Goal: Task Accomplishment & Management: Manage account settings

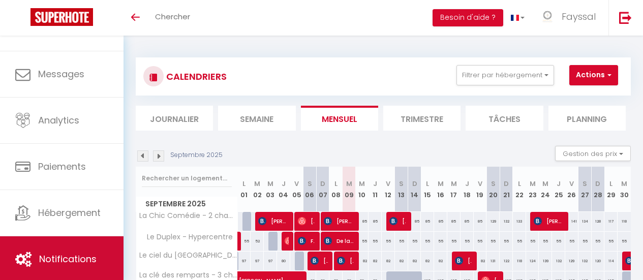
scroll to position [490, 0]
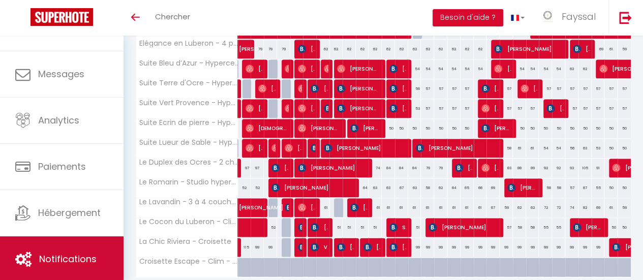
click at [39, 256] on span "Notifications" at bounding box center [67, 259] width 57 height 13
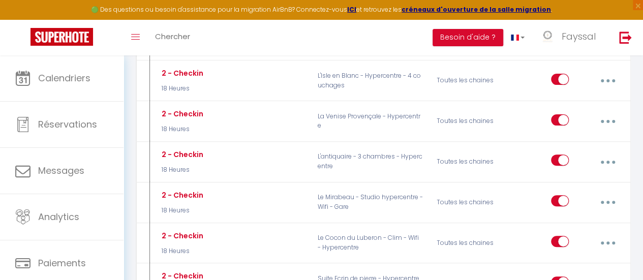
scroll to position [2048, 0]
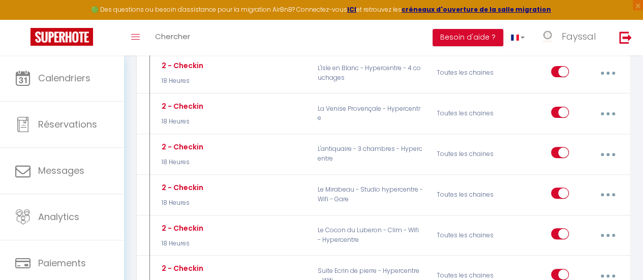
type input "2 - Checkin"
select select "18 Heures"
select select
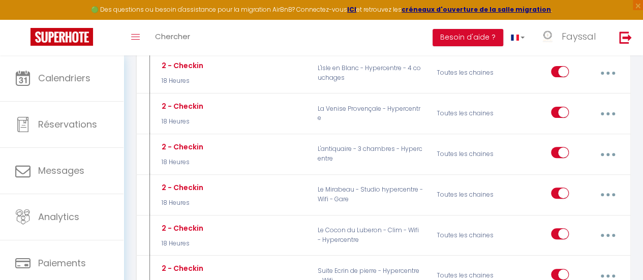
checkbox input "true"
checkbox input "false"
radio input "true"
type input "Instructions d'arrivées appartement Nid des Alpilles"
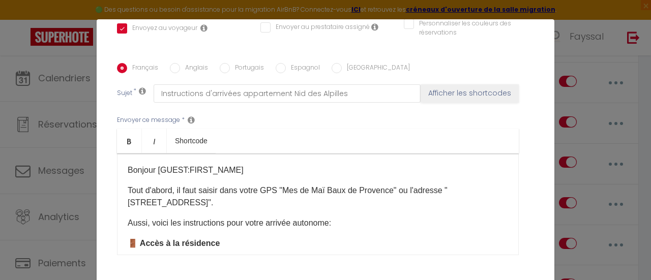
scroll to position [252, 0]
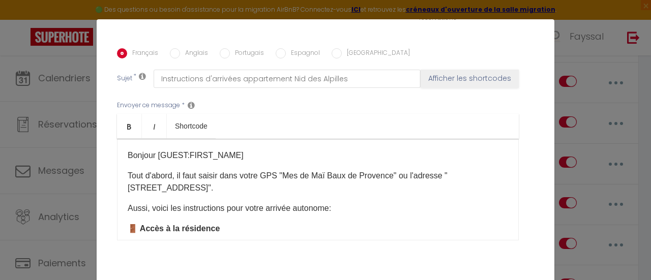
click at [278, 171] on p "Tout d'abord, il faut saisir dans votre GPS "Mes de Maï Baux de Provence" ou l'…" at bounding box center [318, 182] width 380 height 24
click at [401, 170] on p "Tout d'abord, il faut saisir dans votre GPS "Mes de Maï Baux de Provence" ou l'…" at bounding box center [318, 182] width 380 height 24
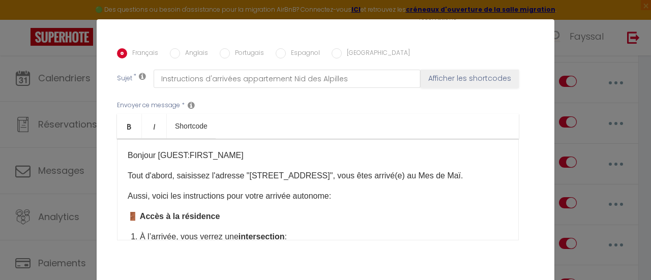
click at [314, 170] on p "Tout d'abord, saisissez l'adresse "[STREET_ADDRESS]", vous êtes arrivé(e) au Me…" at bounding box center [318, 176] width 380 height 12
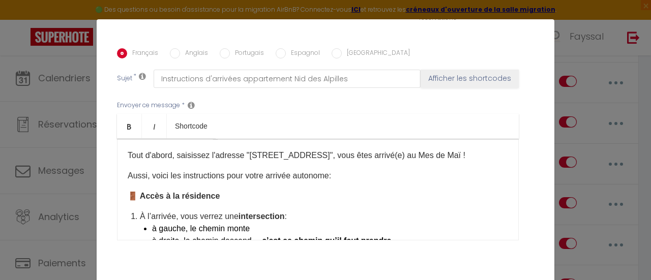
scroll to position [41, 0]
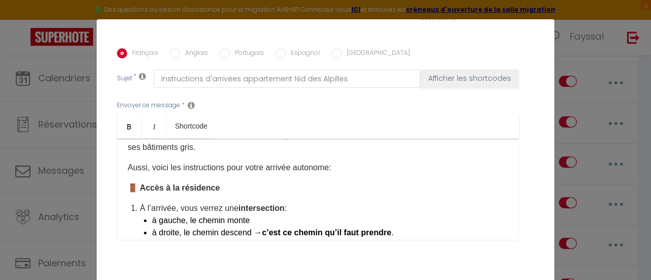
click at [333, 134] on p "Tout d'abord, saisissez l'adresse "[STREET_ADDRESS]", vous êtes arrivé(e) au Me…" at bounding box center [318, 141] width 380 height 24
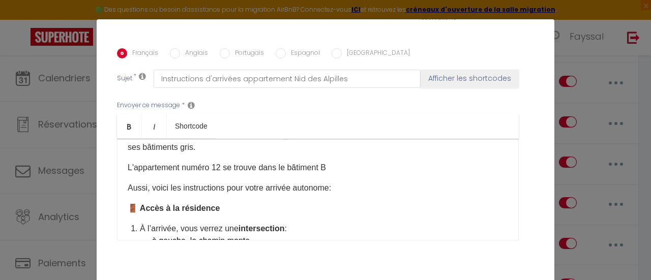
click at [334, 144] on div "Bonjour [GUEST:FIRST_NAME] Tout d'abord, saisissez l'adresse "[STREET_ADDRESS]"…" at bounding box center [318, 190] width 402 height 102
drag, startPoint x: 345, startPoint y: 173, endPoint x: 254, endPoint y: 164, distance: 91.5
click at [254, 164] on div "Bonjour [GUEST:FIRST_NAME] Tout d'abord, saisissez l'adresse "[STREET_ADDRESS]"…" at bounding box center [318, 190] width 402 height 102
click at [333, 182] on p "Aussi, voici les instructions pour votre arrivée autonome:" at bounding box center [318, 188] width 380 height 12
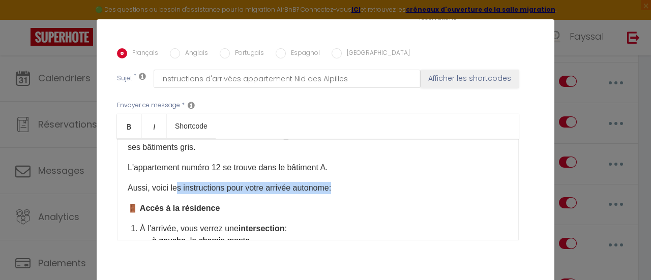
drag, startPoint x: 333, startPoint y: 171, endPoint x: 173, endPoint y: 177, distance: 160.3
click at [173, 182] on p "Aussi, voici les instructions pour votre arrivée autonome:" at bounding box center [318, 188] width 380 height 12
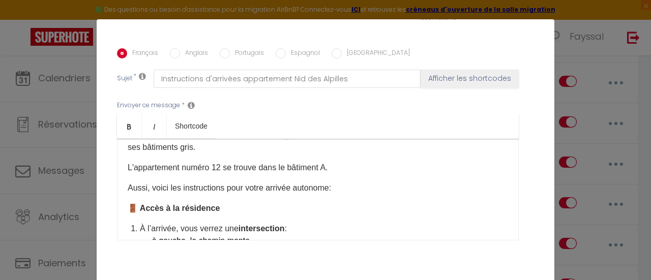
click at [135, 204] on b "🚪 Accès à la résidence" at bounding box center [174, 208] width 92 height 9
click at [342, 182] on p "Aussi, voici les instructions pour votre arrivée autonome:" at bounding box center [318, 188] width 380 height 12
drag, startPoint x: 342, startPoint y: 174, endPoint x: 128, endPoint y: 174, distance: 214.1
click at [128, 182] on p "Aussi, voici les instructions pour votre arrivée autonome:" at bounding box center [318, 188] width 380 height 12
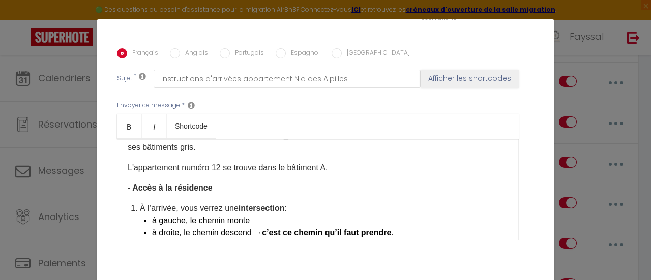
click at [128, 184] on b "- Accès à la résidence" at bounding box center [170, 188] width 85 height 9
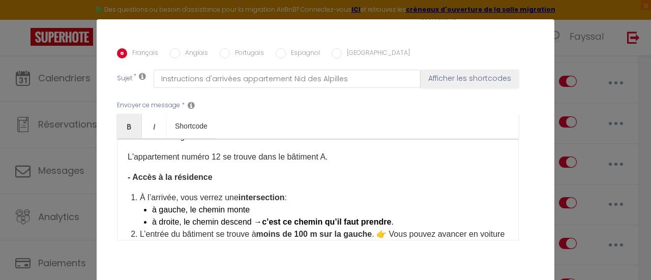
scroll to position [61, 0]
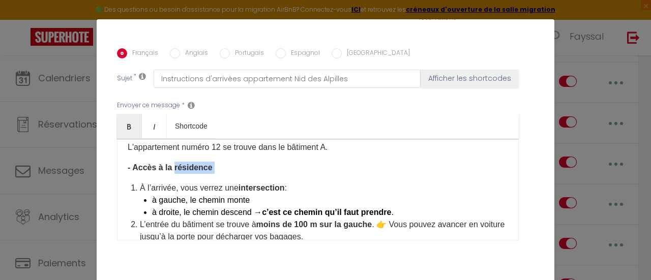
drag, startPoint x: 315, startPoint y: 173, endPoint x: 168, endPoint y: 140, distance: 150.8
click at [168, 140] on div "Bonjour [GUEST:FIRST_NAME] Tout d'abord, saisissez l'adresse "[STREET_ADDRESS]"…" at bounding box center [318, 190] width 402 height 102
click at [298, 182] on li "À l’arrivée, vous verrez une intersection : à gauche, le chemin monte à droite,…" at bounding box center [324, 200] width 368 height 37
drag, startPoint x: 242, startPoint y: 152, endPoint x: 125, endPoint y: 156, distance: 116.5
click at [128, 162] on p "- Accès à la résidence" at bounding box center [318, 168] width 380 height 12
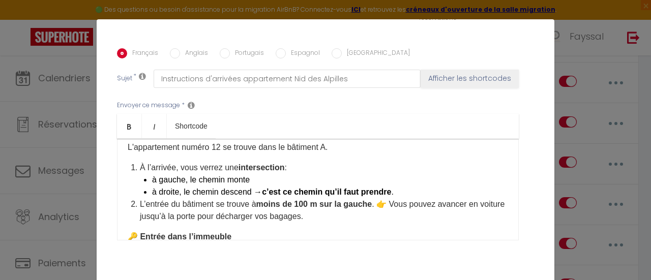
click at [140, 162] on li "À l’arrivée, vous verrez une intersection : à gauche, le chemin monte à droite,…" at bounding box center [324, 180] width 368 height 37
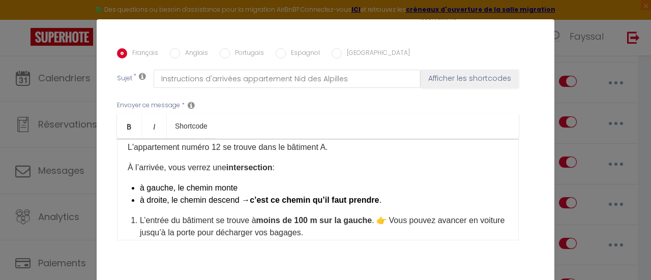
click at [239, 194] on li "à droite, le chemin descend → c’est ce chemin qu’il faut prendre ." at bounding box center [324, 200] width 368 height 12
click at [347, 194] on li "à droite, le chemin descend (pour accéder au bâtiment A → c’est ce chemin qu’il…" at bounding box center [324, 200] width 368 height 12
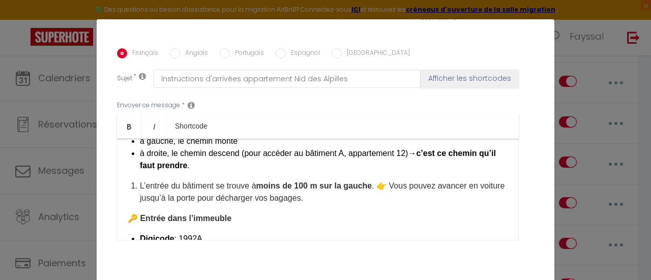
scroll to position [122, 0]
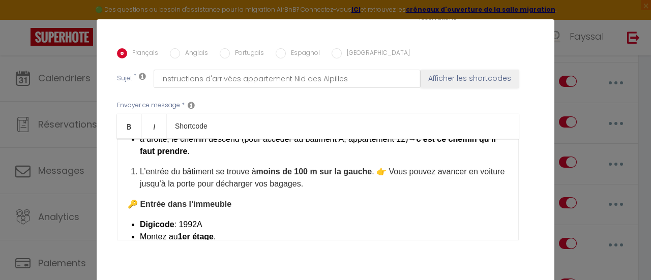
click at [140, 166] on li "L’entrée du bâtiment se trouve à moins de 100 m sur la gauche . 👉 Vous pouvez a…" at bounding box center [324, 178] width 368 height 24
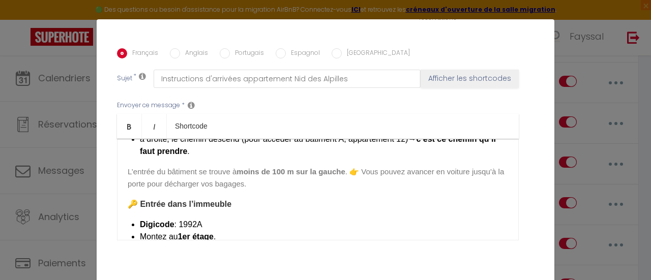
click at [357, 167] on span ". 👉 Vous pouvez avancer en voiture jusqu’à la porte pour décharger vos bagages." at bounding box center [316, 177] width 376 height 21
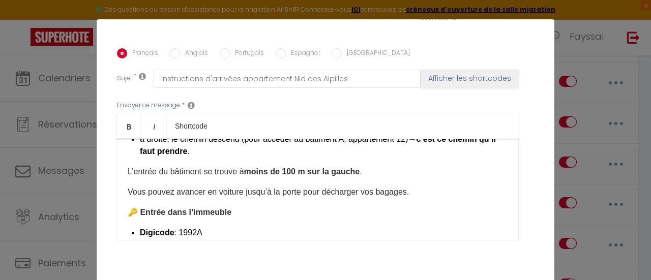
click at [137, 208] on b "🔑 Entrée dans l’immeuble" at bounding box center [180, 212] width 104 height 9
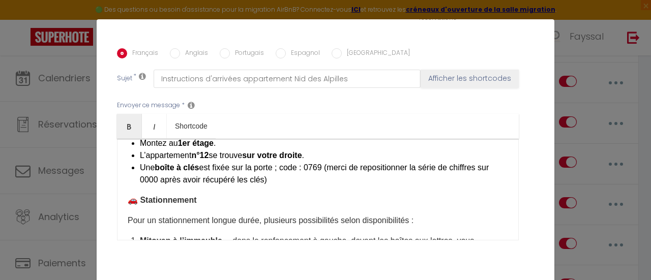
scroll to position [244, 0]
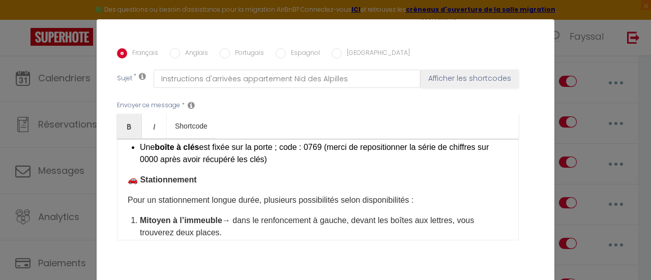
click at [135, 175] on b "🚗 Stationnement" at bounding box center [162, 179] width 69 height 9
click at [137, 175] on b "🚗 Stationnement" at bounding box center [162, 179] width 69 height 9
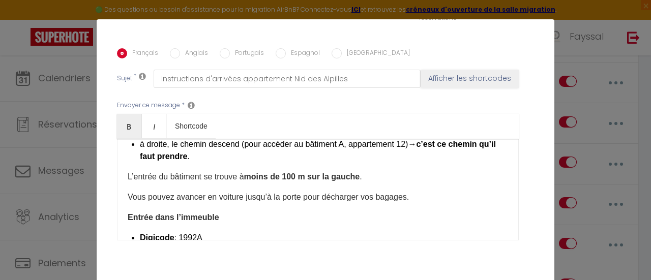
scroll to position [120, 0]
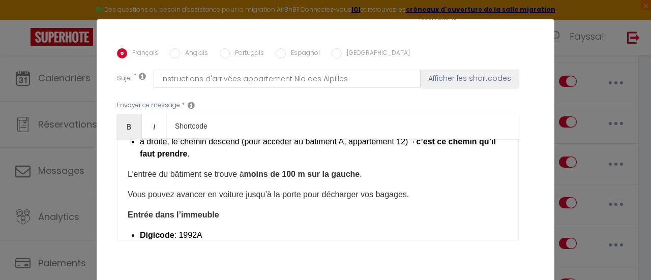
click at [292, 207] on div "Bonjour [GUEST:FIRST_NAME] Tout d'abord, saisissez l'adresse "[STREET_ADDRESS]"…" at bounding box center [318, 190] width 402 height 102
click at [287, 209] on p "Entrée dans l’immeuble" at bounding box center [318, 215] width 380 height 12
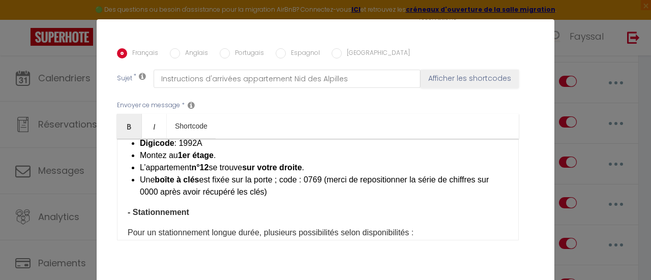
scroll to position [221, 0]
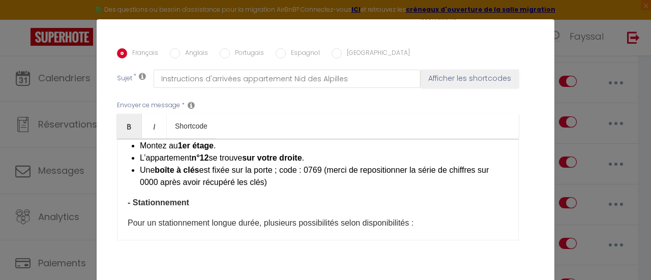
click at [130, 198] on b "- Stationnement" at bounding box center [159, 202] width 62 height 9
click at [140, 198] on b "Enfin, concernant Stationnement" at bounding box center [192, 202] width 128 height 9
click at [142, 198] on b "Enfin, concernant Stationnement" at bounding box center [192, 202] width 128 height 9
click at [195, 198] on b "Aussi, concernant Stationnement" at bounding box center [192, 202] width 129 height 9
click at [208, 198] on b "Aussi, concernant le Stationnement" at bounding box center [197, 202] width 138 height 9
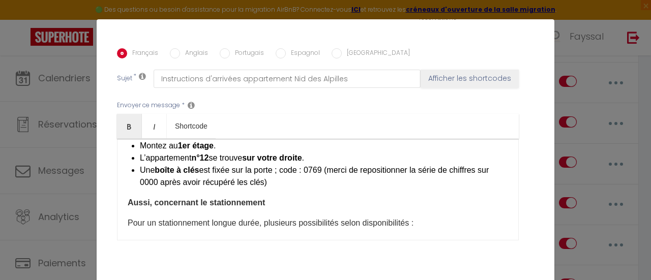
click at [264, 197] on p "Aussi, concernant le stationnement" at bounding box center [318, 203] width 380 height 12
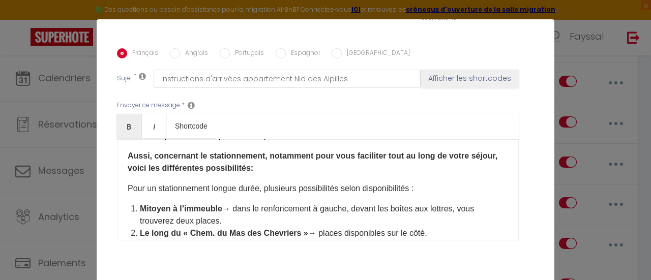
scroll to position [282, 0]
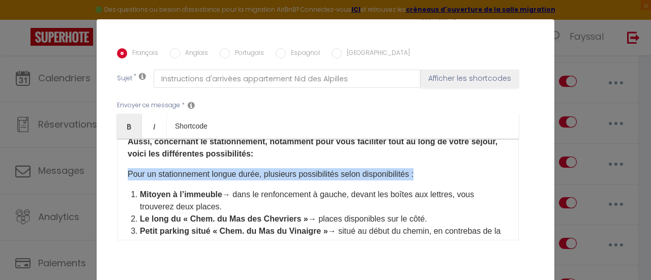
drag, startPoint x: 436, startPoint y: 164, endPoint x: 114, endPoint y: 160, distance: 322.0
click at [117, 160] on div "Bonjour [GUEST:FIRST_NAME] Tout d'abord, saisissez l'adresse "[STREET_ADDRESS]"…" at bounding box center [318, 190] width 402 height 102
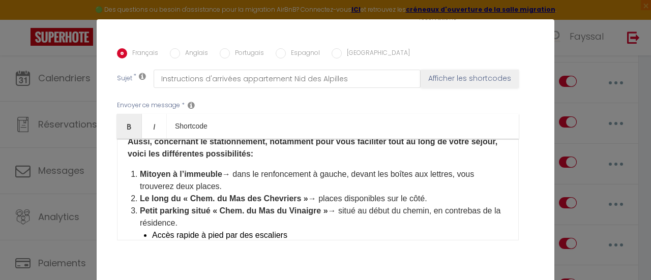
click at [140, 170] on b "Mitoyen à l’immeuble" at bounding box center [181, 174] width 82 height 9
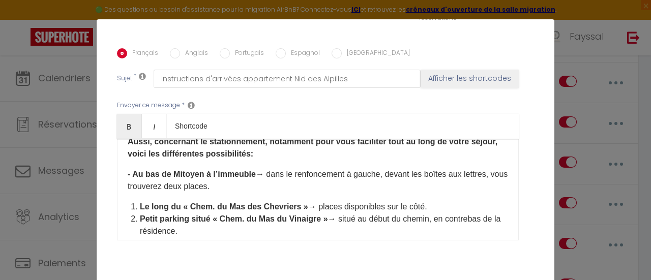
click at [207, 170] on b "- Au bas de Mitoyen à l’immeuble" at bounding box center [192, 174] width 128 height 9
click at [344, 168] on p "- Au bas de l’immeuble → dans le renfoncement à gauche, devant les boîtes aux l…" at bounding box center [318, 180] width 380 height 24
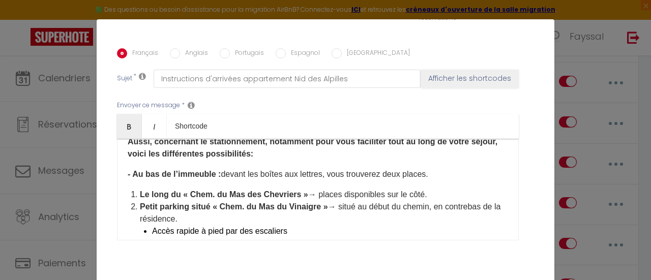
click at [207, 190] on b "Le long du « Chem. du Mas des Chevriers »" at bounding box center [224, 194] width 168 height 9
click at [209, 190] on b "Le long du « Chem. du Mas des Chevriers »" at bounding box center [224, 194] width 168 height 9
click at [140, 189] on li "Le long du « Chemin du Mas des Chevriers » → places disponibles sur le côté." at bounding box center [324, 195] width 368 height 12
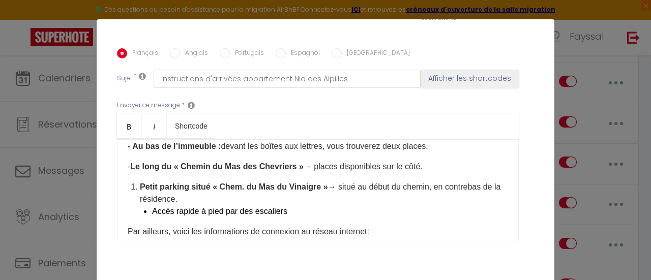
scroll to position [306, 0]
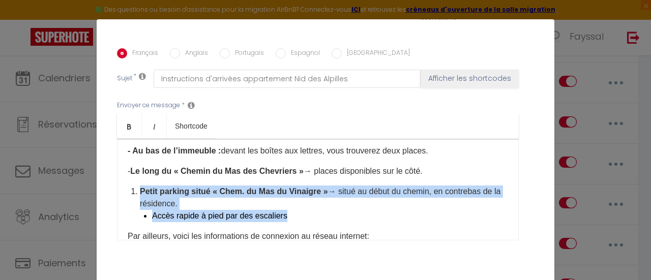
drag, startPoint x: 286, startPoint y: 202, endPoint x: 128, endPoint y: 172, distance: 161.4
click at [140, 186] on li "Petit parking situé « Chem. du [GEOGRAPHIC_DATA] » → situé au début du chemin, …" at bounding box center [324, 204] width 368 height 37
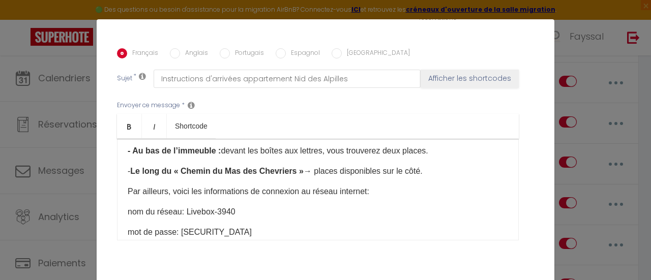
click at [460, 145] on p "- Au bas de l’immeuble : devant les boîtes aux lettres, vous trouverez deux pla…" at bounding box center [318, 151] width 380 height 12
click at [164, 186] on p "Par ailleurs, voici les informations de connexion au réseau internet:" at bounding box center [318, 192] width 380 height 12
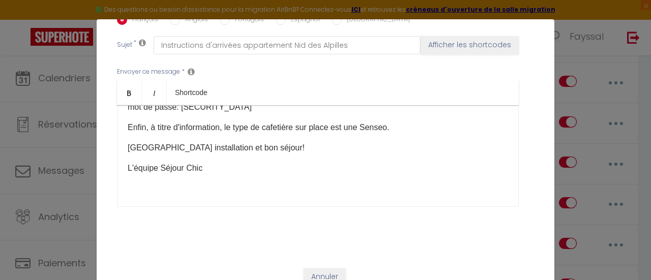
scroll to position [39, 0]
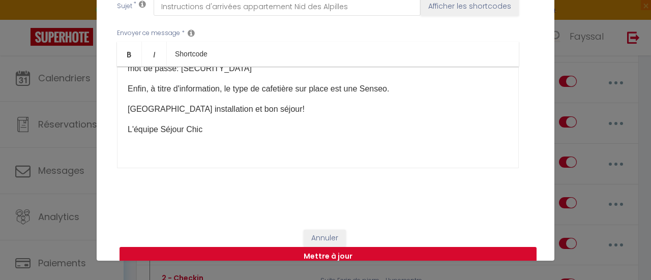
click at [480, 247] on button "Mettre à jour" at bounding box center [328, 256] width 417 height 19
checkbox input "true"
checkbox input "false"
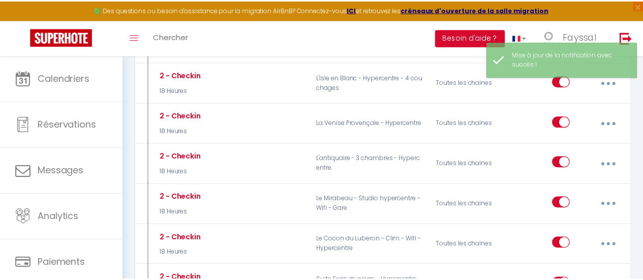
scroll to position [2048, 0]
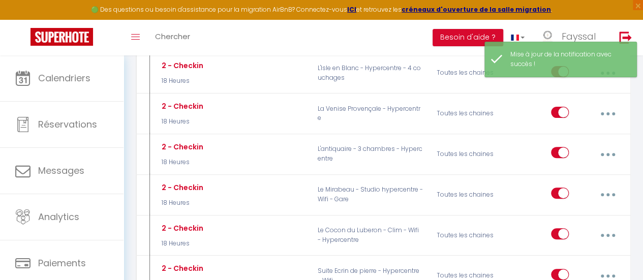
type input "2 - Checkin"
select select "18 Heures"
select select
checkbox input "true"
checkbox input "false"
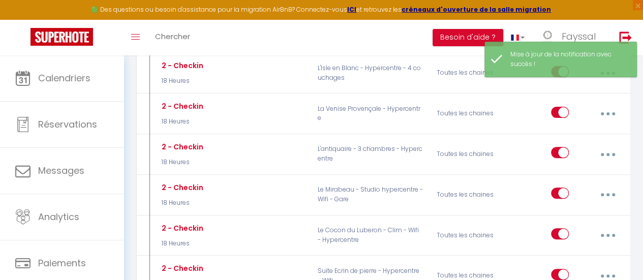
checkbox input "false"
radio input "true"
type input "Instructions d'arrivées appartement Nid des Alpilles"
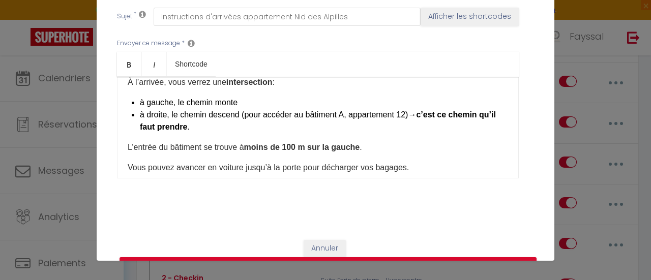
scroll to position [0, 0]
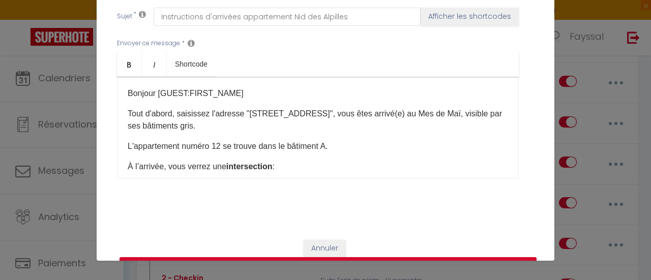
click at [173, 108] on p "Tout d'abord, saisissez l'adresse "[STREET_ADDRESS]", vous êtes arrivé(e) au Me…" at bounding box center [318, 120] width 380 height 24
click at [205, 108] on p "Tout d'abord, pour vous rendre à l'appartement, saisissez l'adresse "[STREET_AD…" at bounding box center [318, 120] width 380 height 24
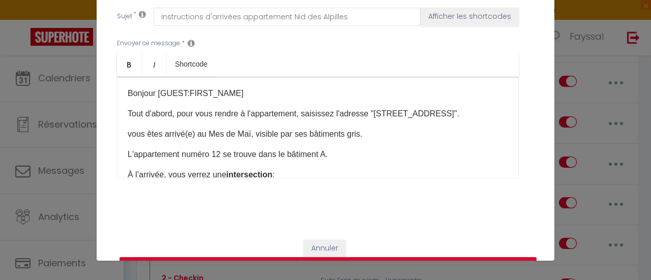
click at [130, 130] on p "vous êtes arrivé(e) au Mes de Maï, visible par ses bâtiments gris." at bounding box center [318, 134] width 380 height 12
click at [369, 134] on p "Vous êtes arrivé(e) au Mes de Maï, visible par ses bâtiments gris." at bounding box center [318, 134] width 380 height 12
click at [129, 151] on p "L'appartement numéro 12 se trouve dans le bâtiment A." at bounding box center [318, 155] width 380 height 12
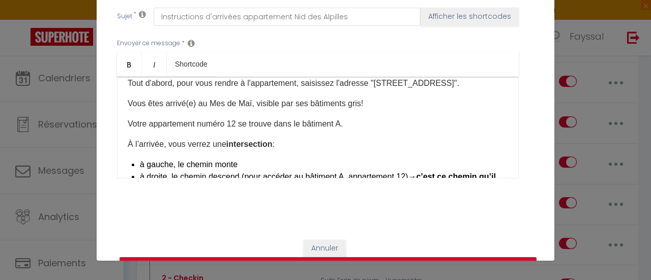
scroll to position [41, 0]
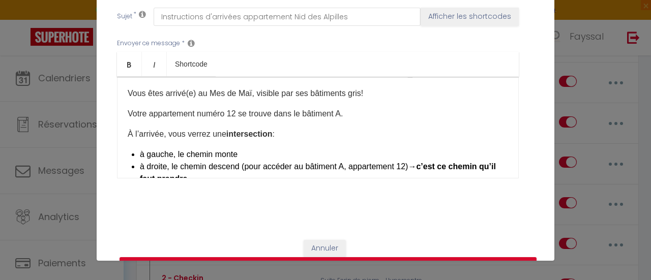
click at [128, 112] on p "Votre appartement numéro 12 se trouve dans le bâtiment A." at bounding box center [318, 114] width 380 height 12
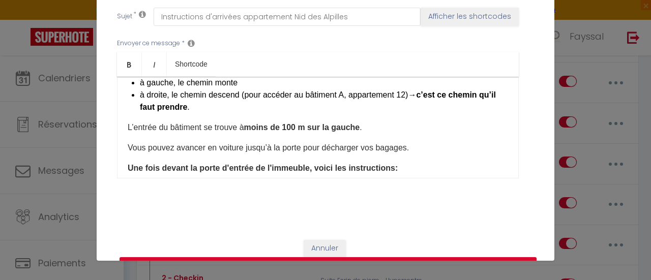
scroll to position [108, 0]
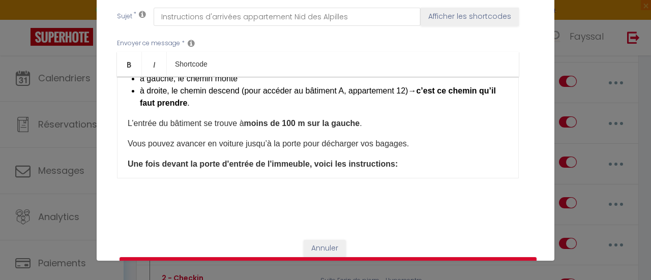
drag, startPoint x: 427, startPoint y: 146, endPoint x: 128, endPoint y: 134, distance: 299.3
click at [128, 134] on div "Bonjour [GUEST:FIRST_NAME] Tout d'abord, pour vous rendre à l'appartement, sais…" at bounding box center [318, 128] width 402 height 102
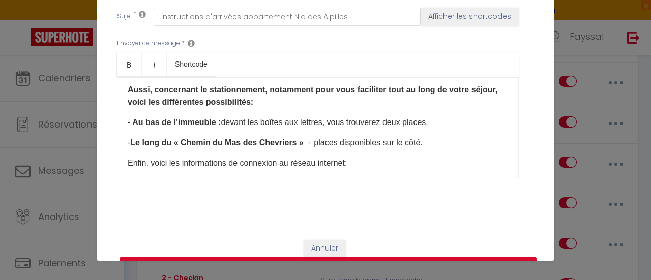
scroll to position [256, 0]
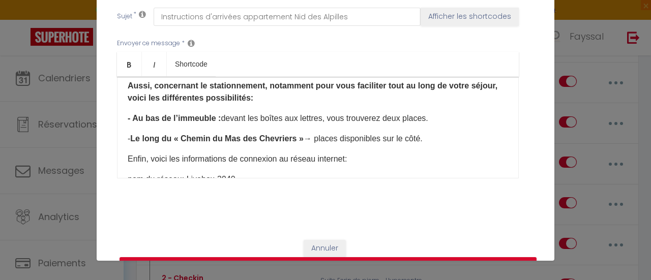
drag, startPoint x: 424, startPoint y: 139, endPoint x: 107, endPoint y: 85, distance: 321.4
click at [437, 134] on p "- Le long du « Chemin du Mas des Chevriers » → places disponibles sur le côté." at bounding box center [318, 139] width 380 height 12
click at [436, 139] on p "- Le long du « Chemin du Mas des Chevriers » → places disponibles sur le côté." at bounding box center [318, 139] width 380 height 12
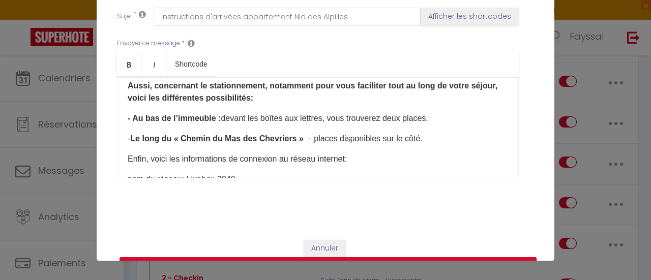
drag, startPoint x: 429, startPoint y: 138, endPoint x: 123, endPoint y: 84, distance: 310.9
click at [123, 84] on div "Bonjour [GUEST:FIRST_NAME] Tout d'abord, pour vous rendre à l'appartement, sais…" at bounding box center [318, 128] width 402 height 102
copy div "Aussi, concernant le stationnement, notamment pour vous faciliter tout au long …"
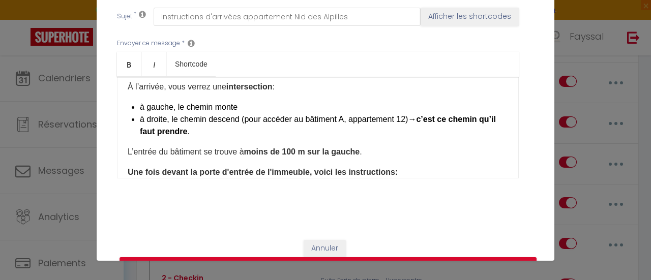
scroll to position [73, 0]
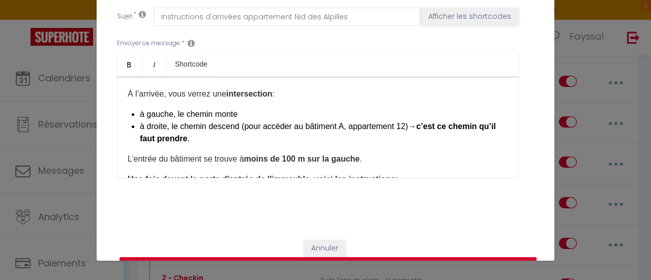
click at [327, 142] on li "à droite, le chemin descend (pour accéder au bâtiment A, appartement 12)→ c’est…" at bounding box center [324, 133] width 368 height 24
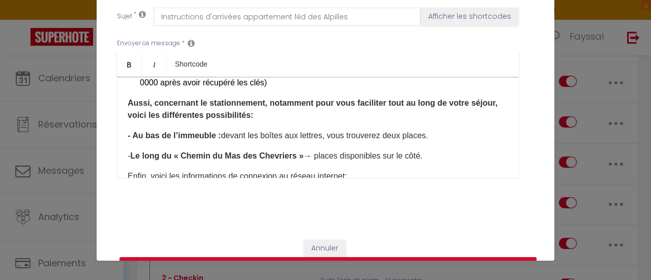
scroll to position [346, 0]
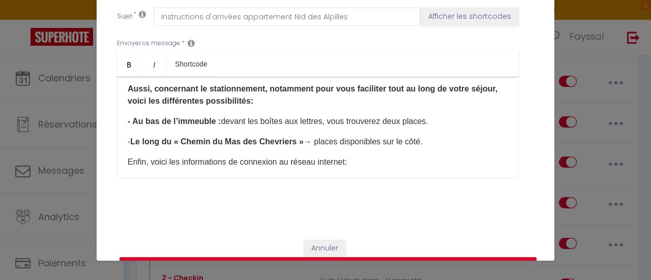
drag, startPoint x: 448, startPoint y: 143, endPoint x: 124, endPoint y: 82, distance: 329.2
click at [124, 82] on div "Bonjour [GUEST:FIRST_NAME] Tout d'abord, pour vous rendre à l'appartement, sais…" at bounding box center [318, 128] width 402 height 102
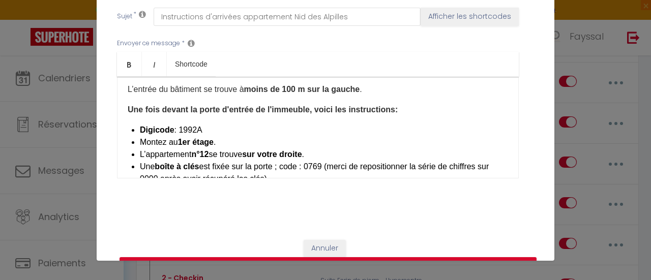
scroll to position [189, 0]
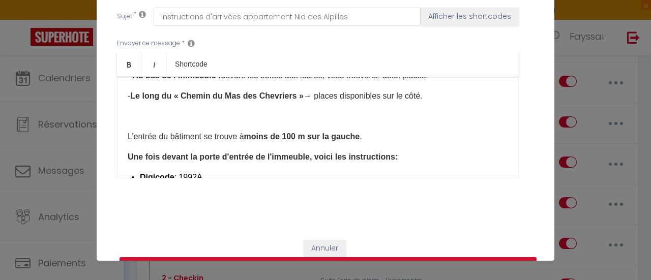
click at [342, 122] on div "Bonjour [GUEST:FIRST_NAME] Tout d'abord, pour vous rendre à l'appartement, sais…" at bounding box center [318, 128] width 402 height 102
click at [306, 110] on p at bounding box center [318, 116] width 380 height 12
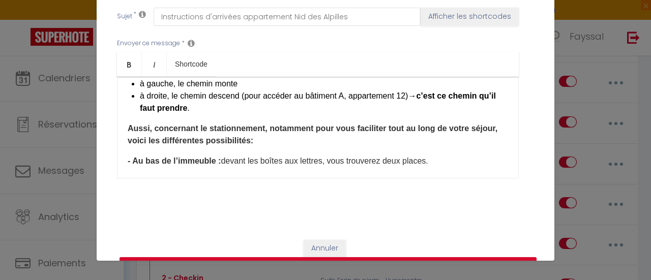
scroll to position [98, 0]
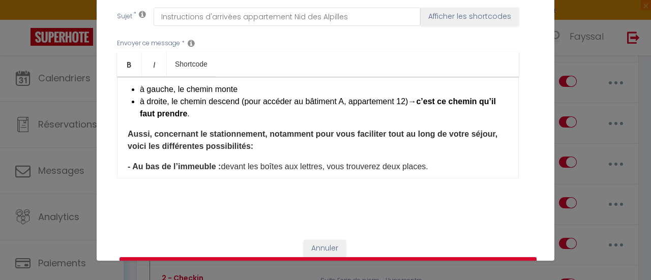
click at [151, 131] on b "Aussi, concernant le stationnement, notamment pour vous faciliter tout au long …" at bounding box center [313, 140] width 370 height 21
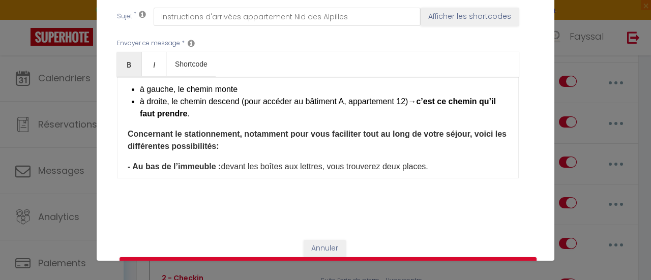
click at [470, 132] on b "Concernant le stationnement, notamment pour vous faciliter tout au long de votr…" at bounding box center [317, 140] width 379 height 21
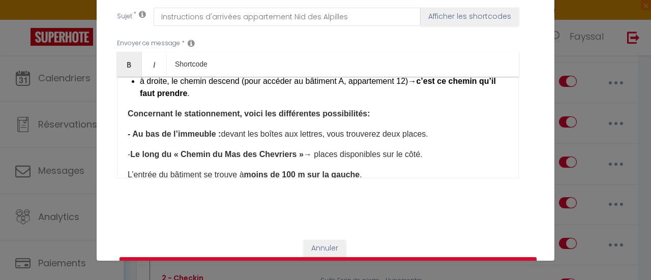
scroll to position [138, 0]
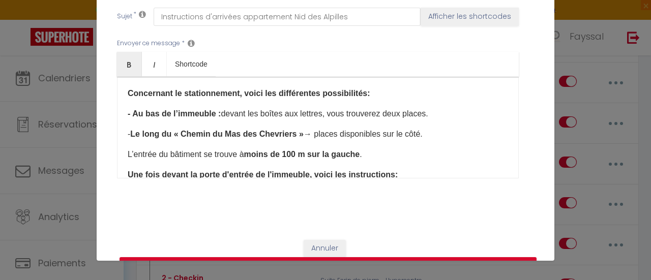
click at [460, 139] on div "Bonjour [GUEST:FIRST_NAME] Tout d'abord, pour vous rendre à l'appartement, sais…" at bounding box center [318, 128] width 402 height 102
click at [451, 131] on p "- Le long du « Chemin du Mas des Chevriers » → places disponibles sur le côté." at bounding box center [318, 134] width 380 height 12
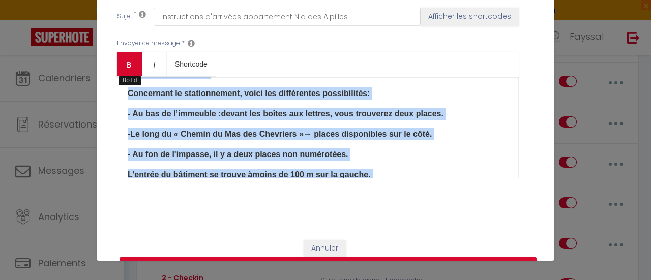
click at [132, 52] on link "Bold" at bounding box center [129, 64] width 25 height 24
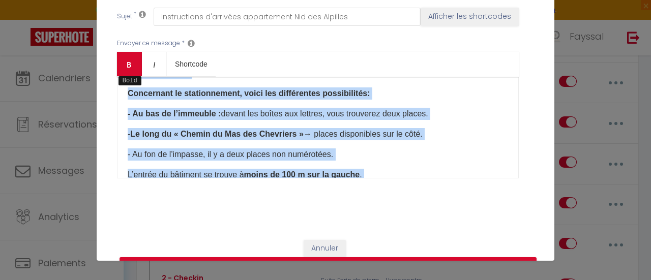
click at [132, 52] on link "Bold" at bounding box center [129, 64] width 25 height 24
click at [359, 151] on p "- Au fon de l'impasse, il y a deux places non numérotées." at bounding box center [318, 155] width 380 height 12
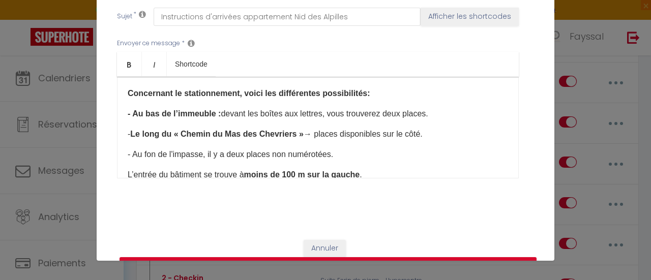
click at [151, 150] on p "- Au fon de l'impasse, il y a deux places non numérotées." at bounding box center [318, 155] width 380 height 12
click at [350, 150] on p "- Au fond de l'impasse, il y a deux places non numérotées." at bounding box center [318, 155] width 380 height 12
drag, startPoint x: 203, startPoint y: 151, endPoint x: 121, endPoint y: 153, distance: 81.9
click at [121, 153] on div "Bonjour [GUEST:FIRST_NAME] Tout d'abord, pour vous rendre à l'appartement, sais…" at bounding box center [318, 128] width 402 height 102
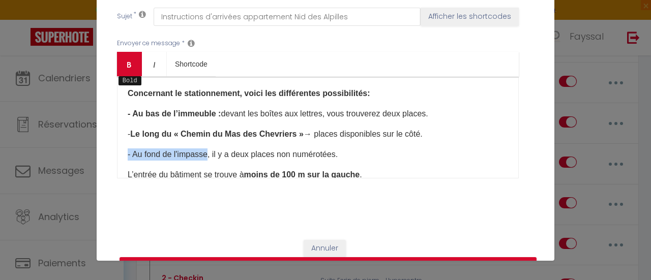
click at [127, 56] on link "Bold" at bounding box center [129, 64] width 25 height 24
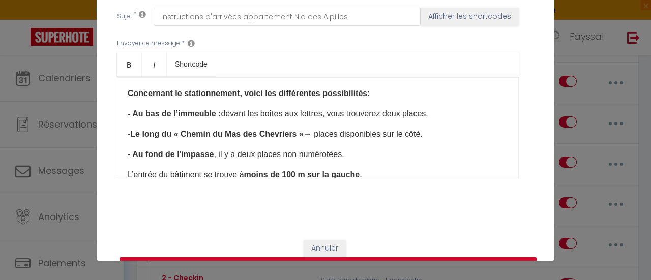
click at [361, 149] on p "- Au fond de l'impasse , il y a deux places non numérotées." at bounding box center [318, 155] width 380 height 12
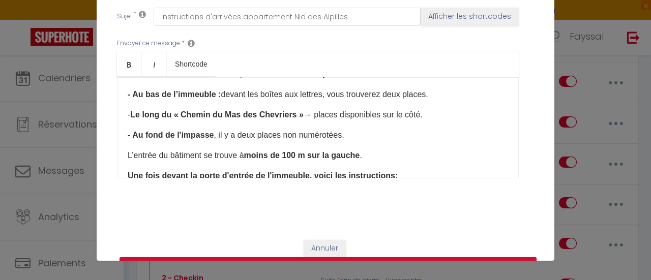
scroll to position [168, 0]
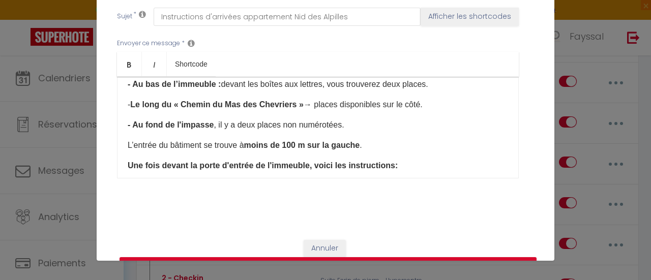
drag, startPoint x: 385, startPoint y: 145, endPoint x: 120, endPoint y: 143, distance: 265.0
click at [120, 143] on div "Bonjour [GUEST:FIRST_NAME] Tout d'abord, pour vous rendre à l'appartement, sais…" at bounding box center [318, 128] width 402 height 102
copy p "L’entrée du bâtiment se trouve à moins de 100 m sur la gauche ."
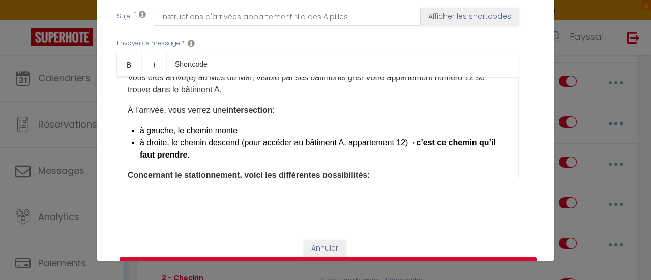
scroll to position [66, 0]
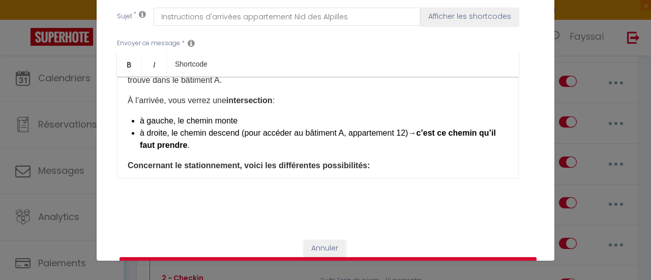
click at [322, 141] on li "à droite, le chemin descend (pour accéder au bâtiment A, appartement 12)→ c’est…" at bounding box center [324, 139] width 368 height 24
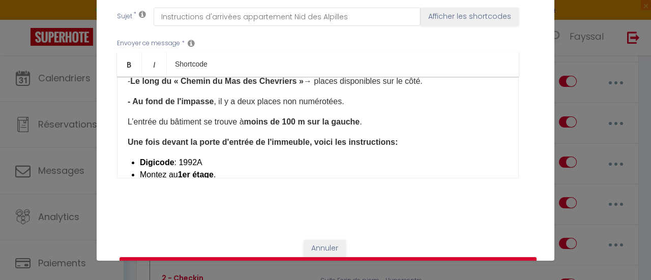
scroll to position [210, 0]
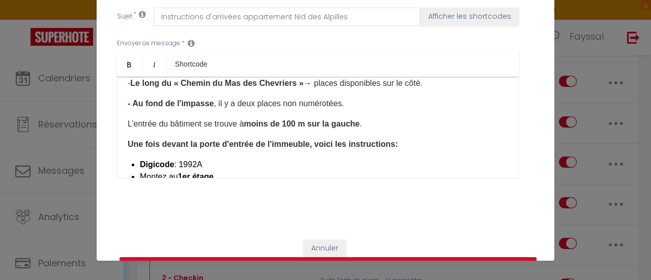
click at [379, 122] on p "L’entrée du bâtiment se trouve à moins de 100 m sur la gauche ." at bounding box center [318, 124] width 380 height 12
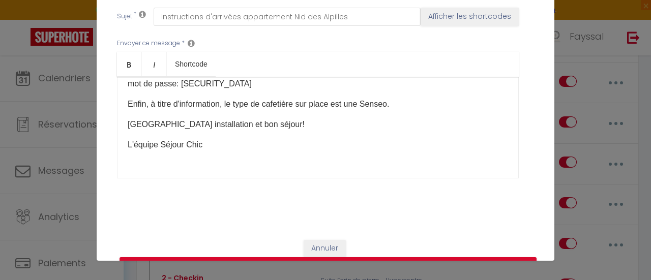
scroll to position [397, 0]
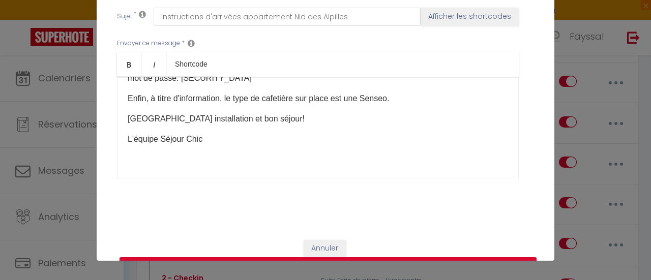
click at [458, 257] on button "Mettre à jour" at bounding box center [328, 266] width 417 height 19
checkbox input "true"
checkbox input "false"
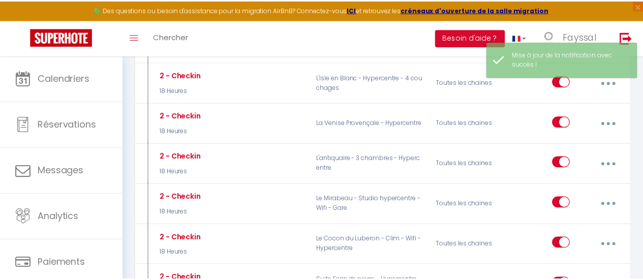
scroll to position [2048, 0]
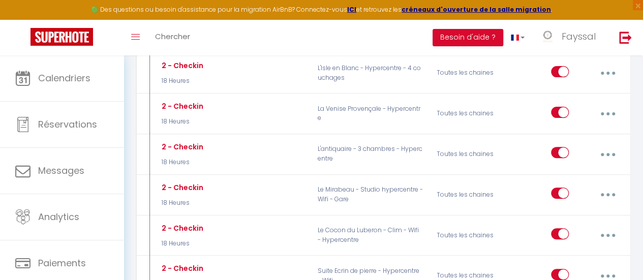
type input "2 - Checkin"
select select "18 Heures"
select select
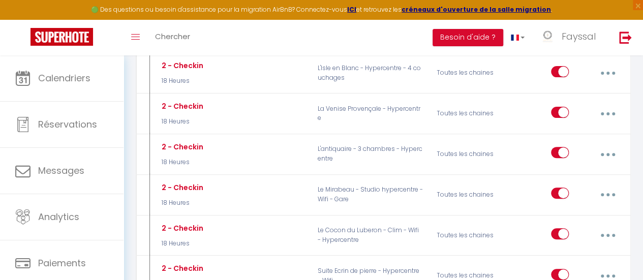
checkbox input "true"
checkbox input "false"
radio input "true"
type input "Instructions d'arrivées appartement Nid des Alpilles"
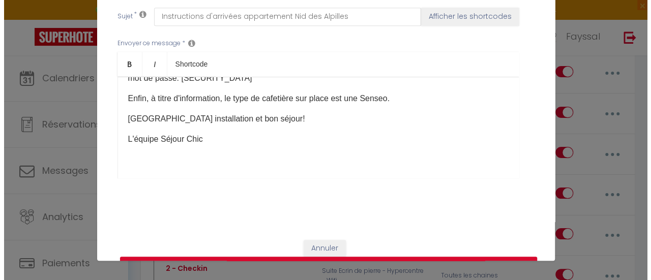
scroll to position [2038, 0]
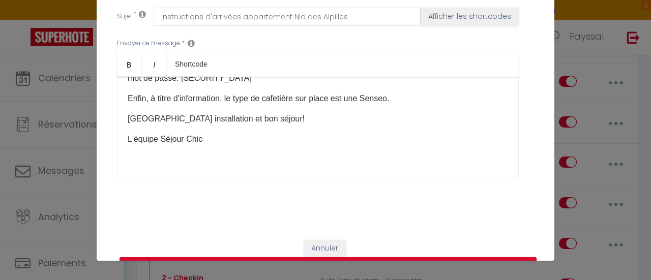
click at [389, 133] on p "L'équipe Séjour Chic" at bounding box center [318, 139] width 380 height 12
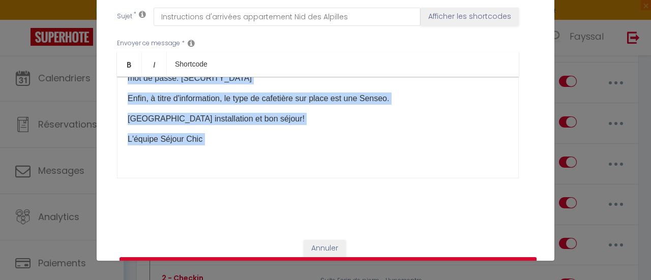
copy div "Loremip [DOLOR:SITAM_CONS] Adip e'seddo, eius temp incidi u l'etdoloremag, aliq…"
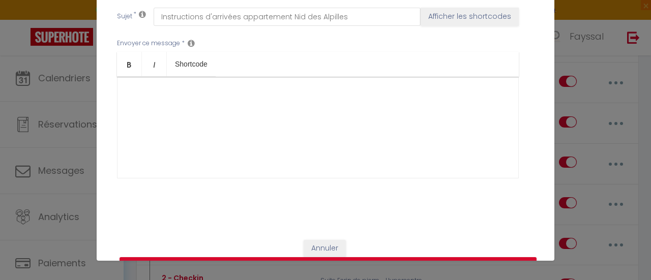
scroll to position [0, 0]
click at [371, 115] on div "​" at bounding box center [318, 128] width 402 height 102
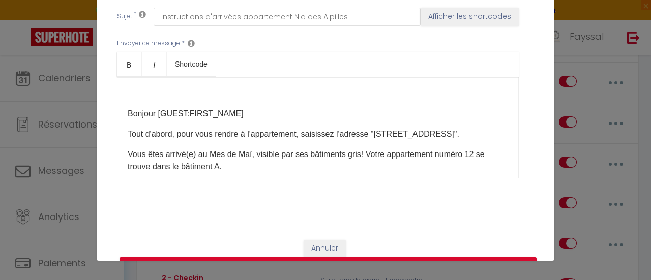
click at [128, 108] on p "Bonjour [GUEST:FIRST_NAME]" at bounding box center [318, 114] width 380 height 12
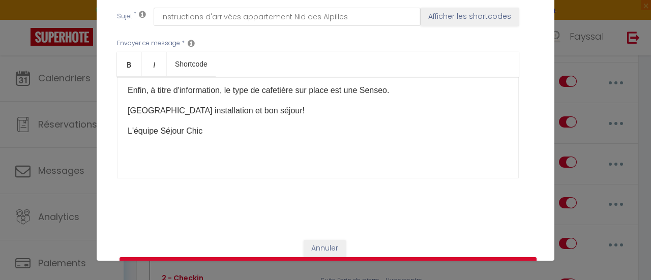
scroll to position [405, 0]
click at [473, 257] on button "Mettre à jour" at bounding box center [328, 266] width 417 height 19
checkbox input "true"
checkbox input "false"
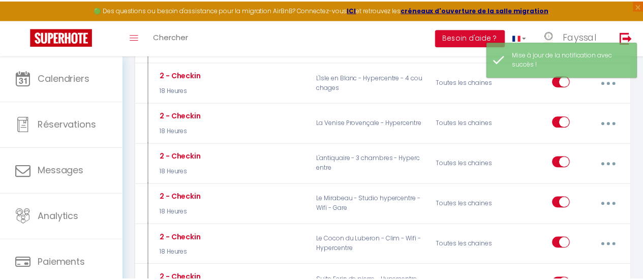
scroll to position [2048, 0]
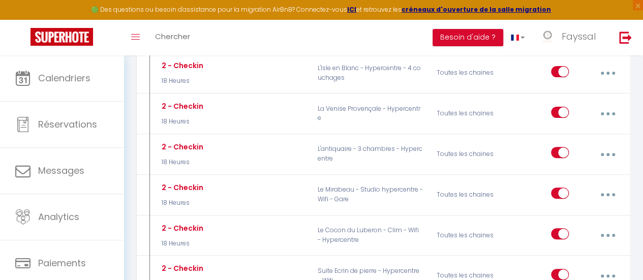
type input "2 - Checkin"
select select "18 Heures"
select select
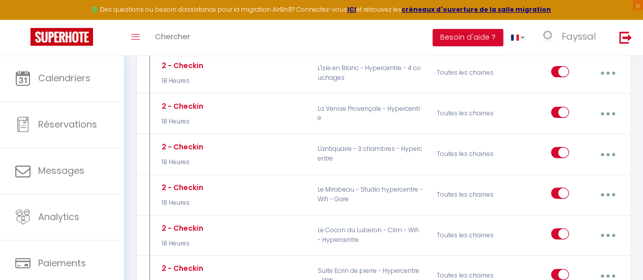
checkbox input "true"
checkbox input "false"
radio input "true"
type input "Instructions d'arrivées appartement Nid des Alpilles"
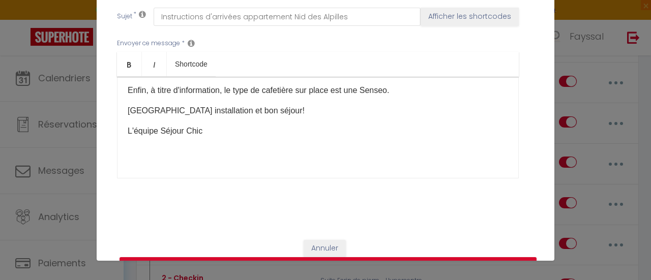
scroll to position [405, 0]
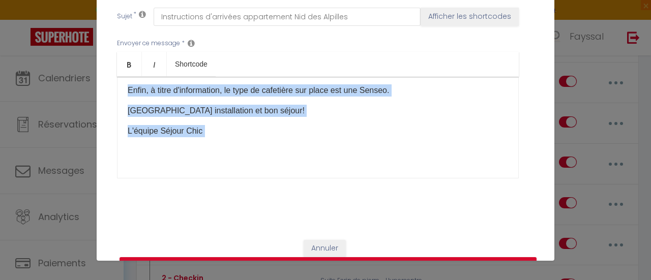
copy div "​Loremip [DOLOR:SITAM_CONS] Adip e'seddo, eius temp incidi u l'etdoloremag, ali…"
click at [348, 257] on button "Mettre à jour" at bounding box center [328, 266] width 417 height 19
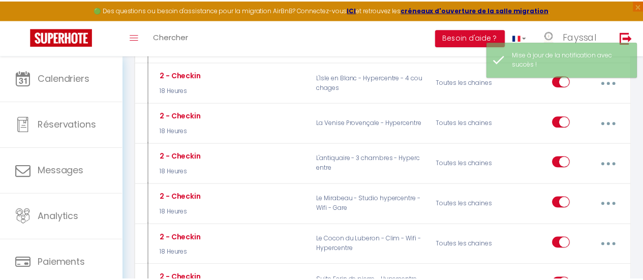
scroll to position [0, 0]
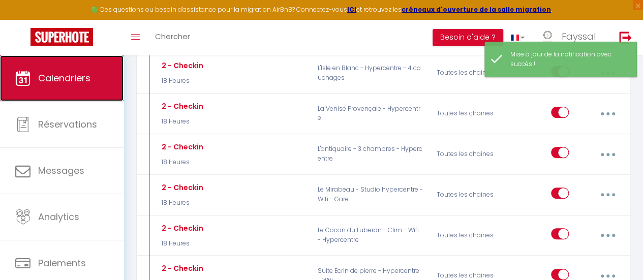
click at [71, 85] on link "Calendriers" at bounding box center [62, 78] width 124 height 46
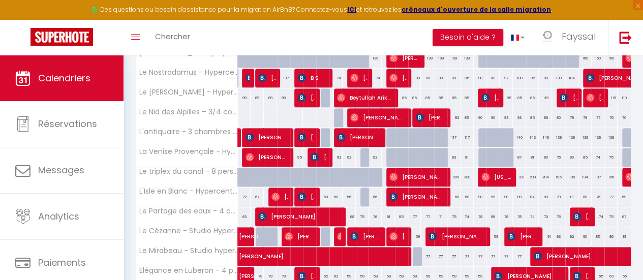
scroll to position [278, 0]
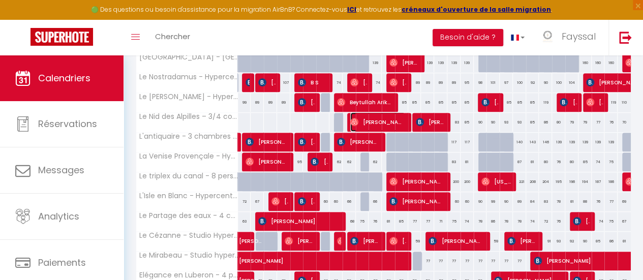
click at [376, 122] on span "[PERSON_NAME]" at bounding box center [377, 121] width 55 height 19
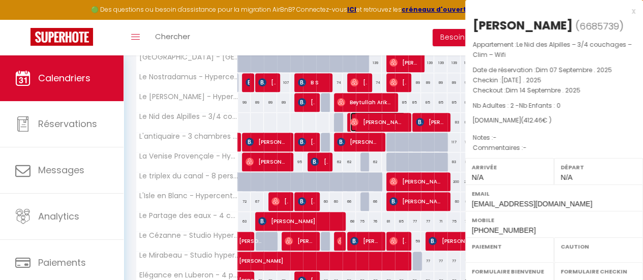
select select "OK"
select select "0"
select select "1"
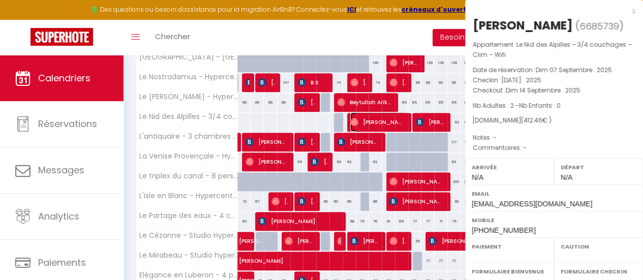
select select
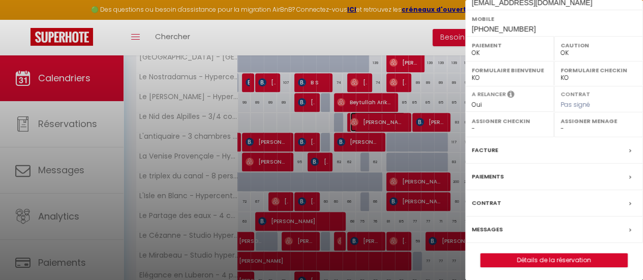
scroll to position [200, 0]
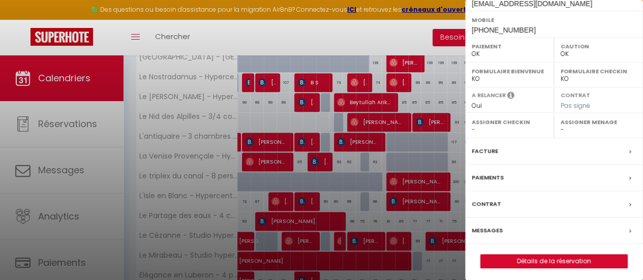
click at [555, 244] on div "Messages" at bounding box center [554, 231] width 178 height 26
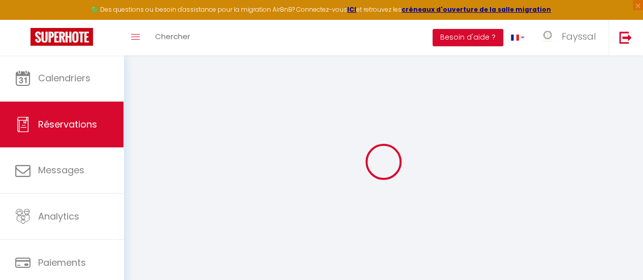
select select
checkbox input "false"
select select
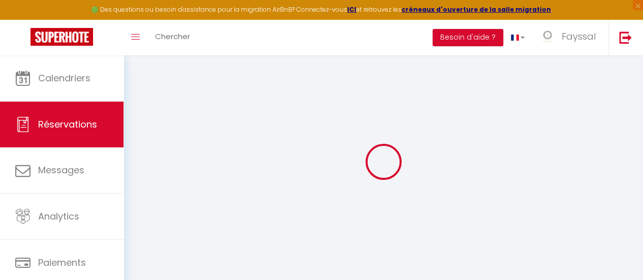
select select
checkbox input "false"
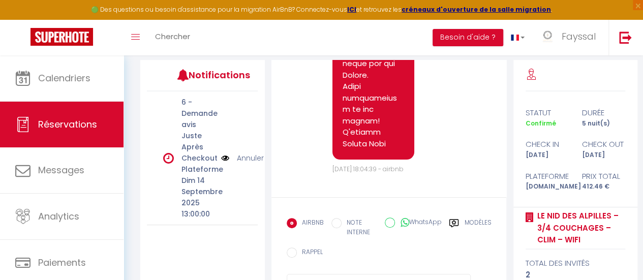
scroll to position [177, 0]
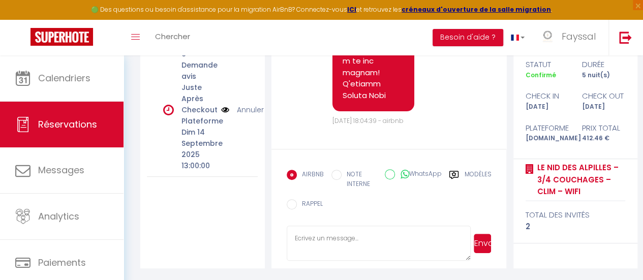
click at [414, 233] on textarea at bounding box center [379, 244] width 185 height 36
paste textarea "​Loremip [DOLOR:SITAM_CONS] Adip e'seddo, eius temp incidi u l'etdoloremag, ali…"
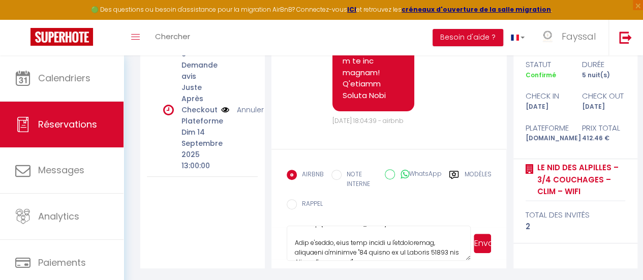
scroll to position [0, 0]
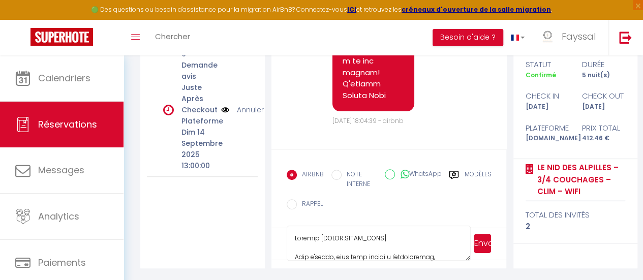
click at [385, 237] on textarea at bounding box center [379, 244] width 185 height 36
type textarea "​Loremip Dolo s'ametc, adip elit seddoe t i'utlaboreetd, magnaaliq e'adminim "4…"
click at [483, 245] on button "Envoyer" at bounding box center [482, 243] width 17 height 19
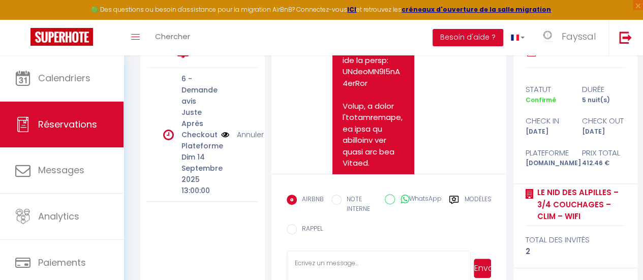
scroll to position [76, 0]
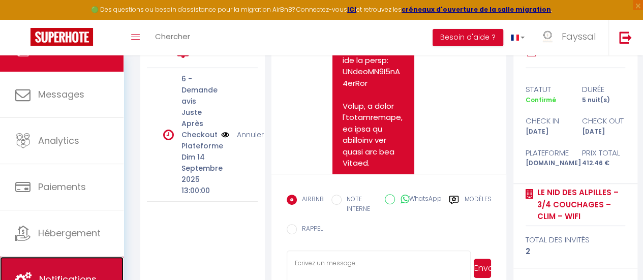
click at [87, 273] on span "Notifications" at bounding box center [67, 279] width 57 height 13
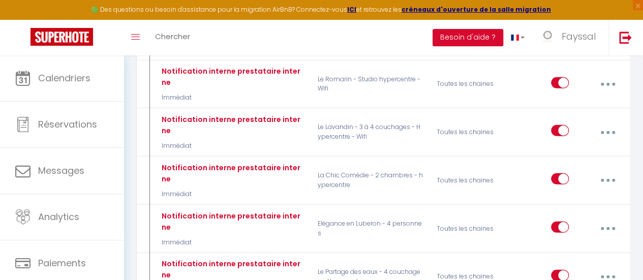
scroll to position [1413, 0]
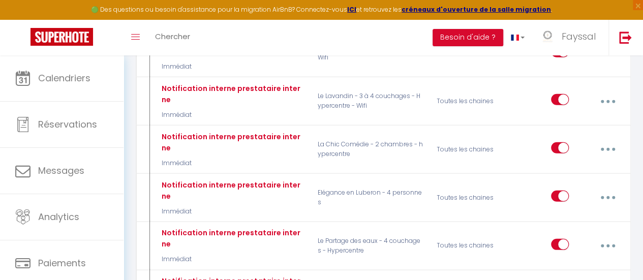
type input "Notification interne prestataire interne"
select select "Immédiat"
select select
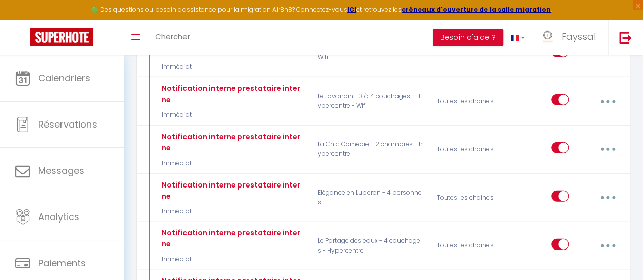
checkbox input "false"
checkbox input "true"
checkbox input "false"
radio input "true"
type input "Nouveau ménage à réaliser appartement Nid des Alpilles"
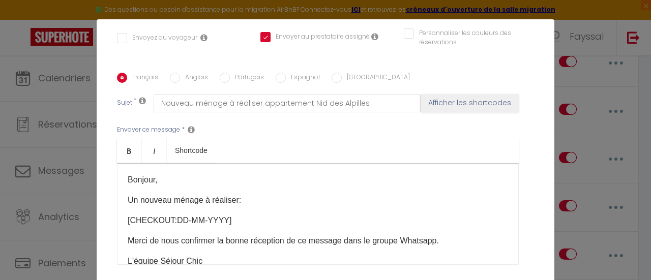
scroll to position [0, 0]
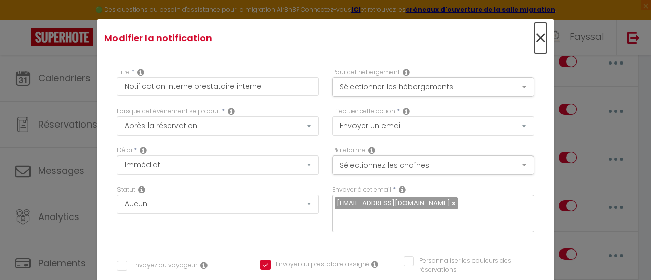
click at [534, 38] on span "×" at bounding box center [540, 38] width 13 height 31
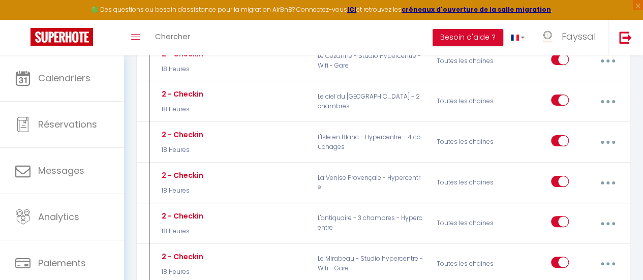
scroll to position [2078, 0]
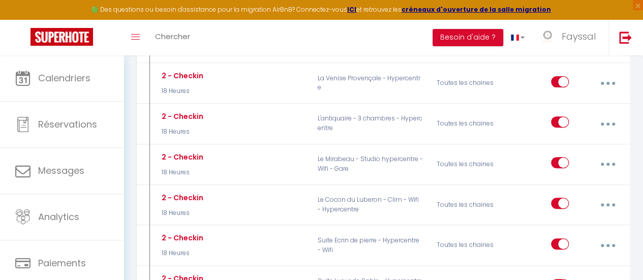
type input "2 - Checkin"
select select "18 Heures"
checkbox input "true"
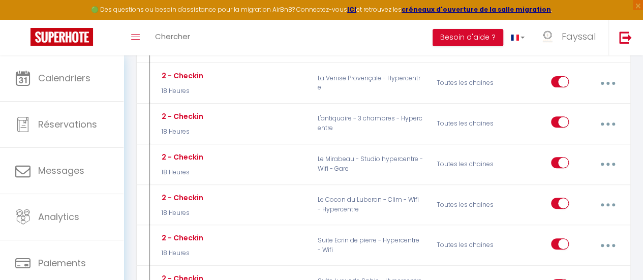
checkbox input "false"
type input "Instructions d'arrivées appartement Nid des Alpilles"
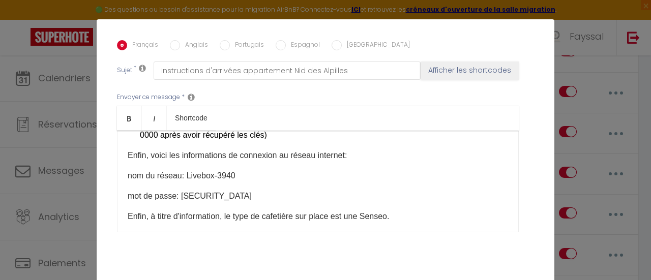
scroll to position [334, 0]
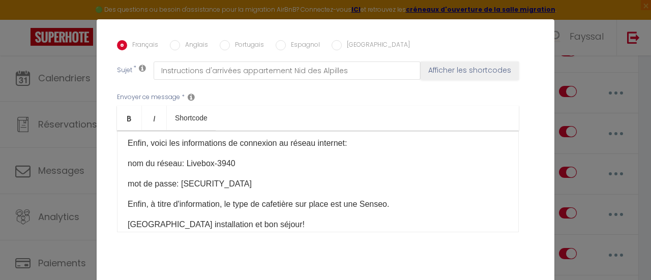
click at [142, 138] on p "Enfin, voici les informations de connexion au réseau internet:" at bounding box center [318, 143] width 380 height 12
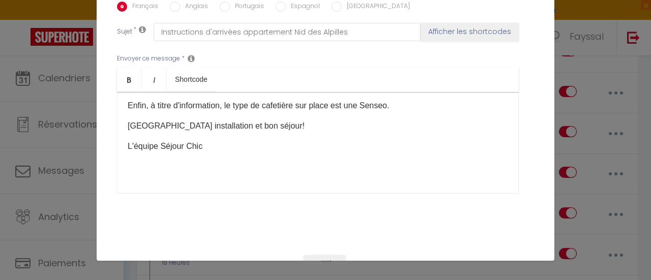
scroll to position [286, 0]
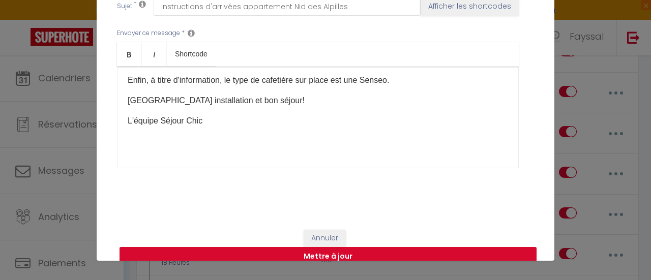
click at [474, 247] on button "Mettre à jour" at bounding box center [328, 256] width 417 height 19
checkbox input "true"
checkbox input "false"
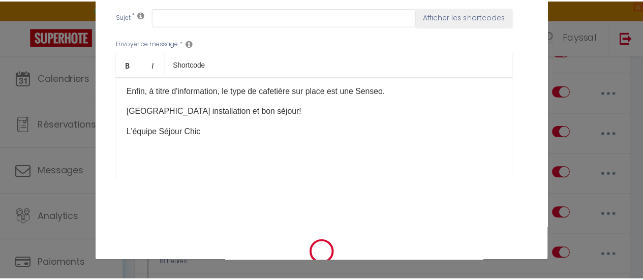
scroll to position [2078, 0]
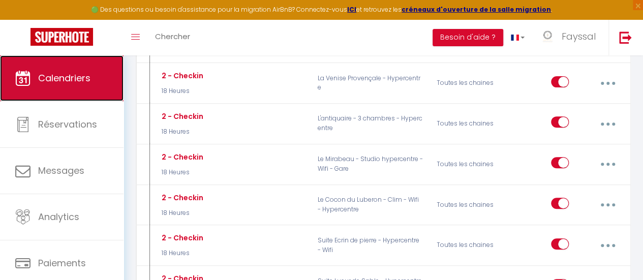
click at [73, 94] on link "Calendriers" at bounding box center [62, 78] width 124 height 46
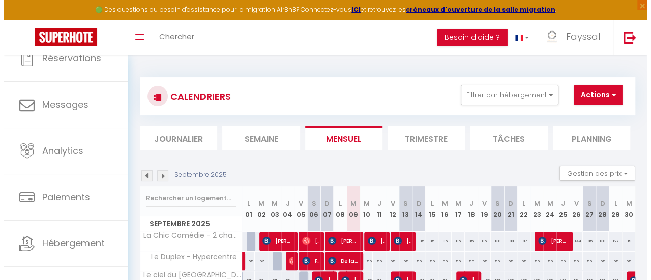
scroll to position [76, 0]
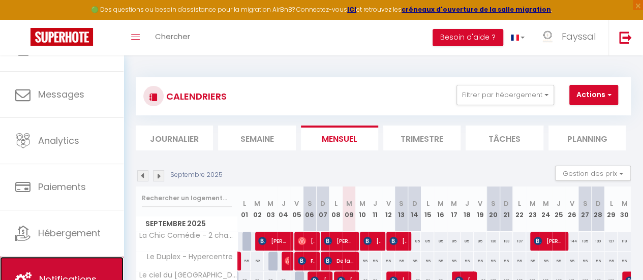
click at [92, 273] on span "Notifications" at bounding box center [67, 279] width 57 height 13
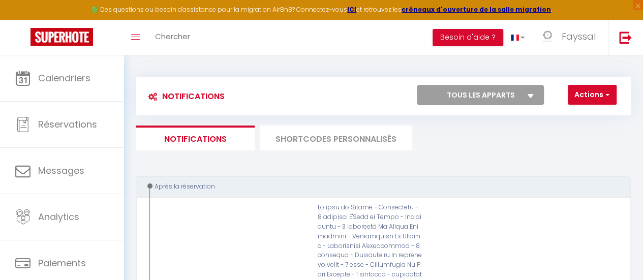
click at [298, 142] on li "SHORTCODES PERSONNALISÉS" at bounding box center [336, 138] width 153 height 25
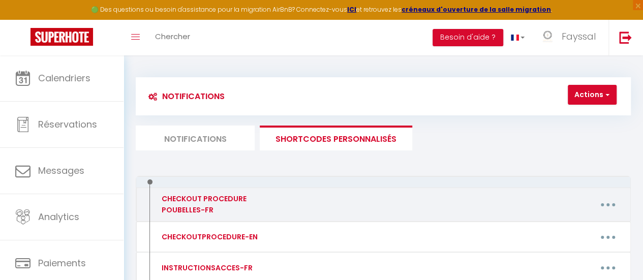
click at [598, 205] on button "button" at bounding box center [608, 204] width 27 height 19
click at [567, 229] on link "Editer" at bounding box center [581, 229] width 75 height 17
type input "CHECKOUT PROCEDURE POUBELLES-FR"
type textarea "- Jeter les poubelles"
type textarea "dans un conteneur de la ville, dans les rues à proximité immédiate de l'immeuble"
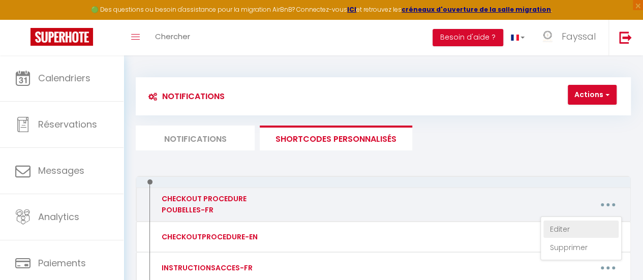
type textarea "dans un conteneur de la ville à proximité de l'immeuble"
type textarea "dans un conteneur de la ville situé à 2 minutes à pieds de l'appartement, [GEOG…"
type textarea "dans un conteneur de la ville situé en fin d'impasse sur votre gauche"
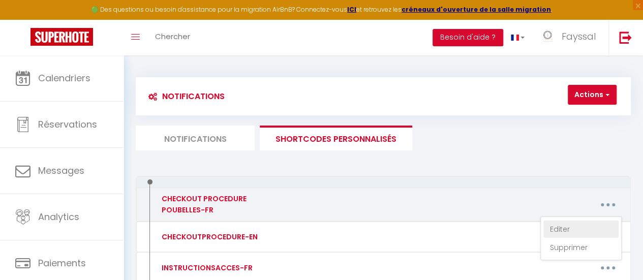
type textarea "dans un conteneur de la ville [GEOGRAPHIC_DATA] en face du magasin Dune"
type textarea "dans un conteneur de la ville situé [GEOGRAPHIC_DATA] sur le chemin du parking …"
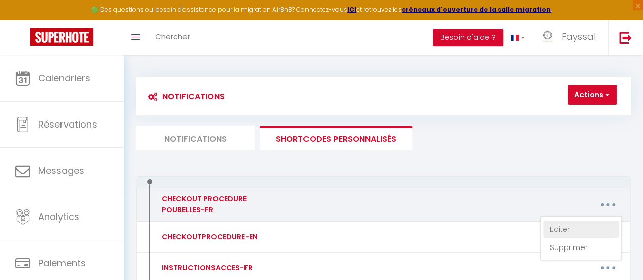
type textarea "dans un conteneur de la ville situé [GEOGRAPHIC_DATA][PERSON_NAME]"
type textarea "dans un conteneur de la ville situé à proximité de l'appartement"
type textarea "dans un conteneur de la ville situé [GEOGRAPHIC_DATA] sur votre droite en sorta…"
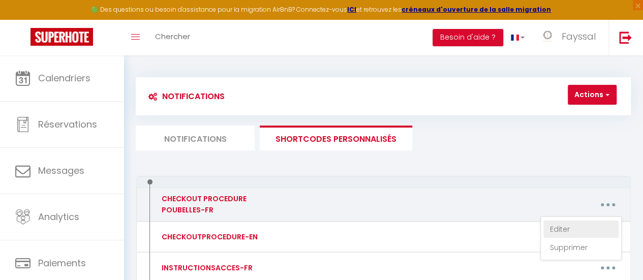
type textarea "dans une poubelle de la ville située juste en bas de l'immeuble"
type textarea "dans un conteneur de la ville"
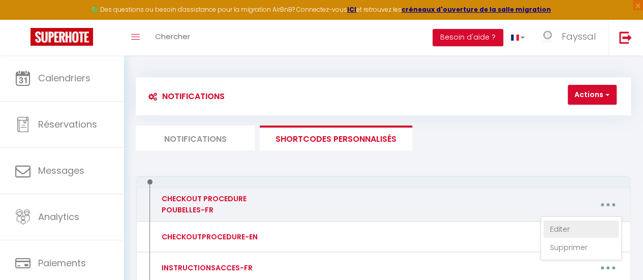
type textarea "dans un conteneur de la ville"
type textarea "dans un conteneur de la ville situé [GEOGRAPHIC_DATA] sur votre droite en sorta…"
type textarea "dans un conteneur de la ville, dans les rues à proximité immédiate de l'immeuble"
type textarea "dans un conteneur de la ville au niveau de la gare"
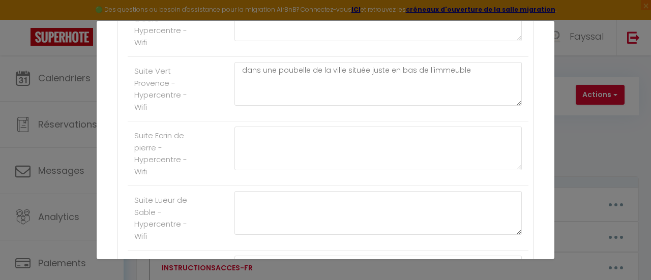
scroll to position [1445, 0]
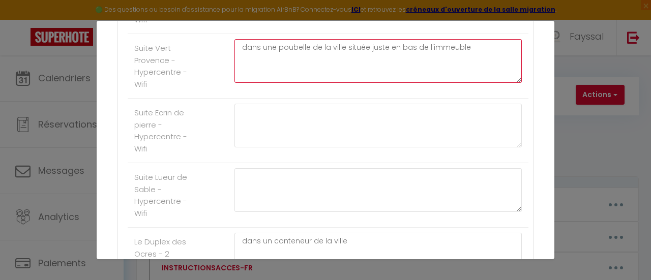
drag, startPoint x: 472, startPoint y: 47, endPoint x: 236, endPoint y: 47, distance: 235.5
click at [236, 47] on textarea "dans une poubelle de la ville située juste en bas de l'immeuble" at bounding box center [377, 61] width 287 height 44
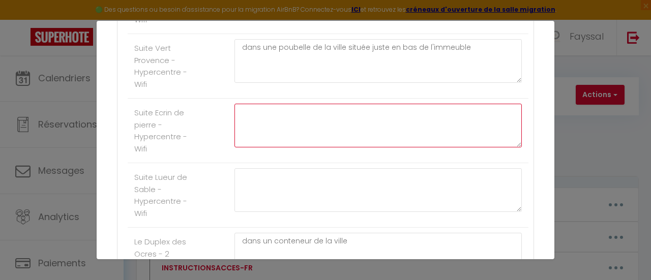
click at [255, 112] on textarea at bounding box center [377, 126] width 287 height 44
paste textarea "dans une poubelle de la ville située juste en bas de l'immeuble"
drag, startPoint x: 461, startPoint y: 112, endPoint x: 237, endPoint y: 112, distance: 224.3
click at [237, 112] on textarea "dans une poubelle de la ville située juste en bas de l'immeuble" at bounding box center [377, 126] width 287 height 44
type textarea "dans une poubelle de la ville située juste en bas de l'immeuble"
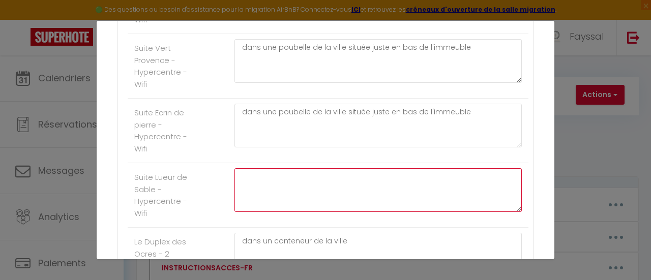
click at [266, 182] on textarea at bounding box center [377, 190] width 287 height 44
paste textarea "dans une poubelle de la ville située juste en bas de l'immeuble"
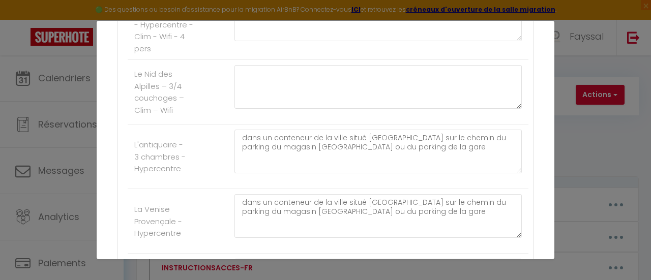
scroll to position [728, 0]
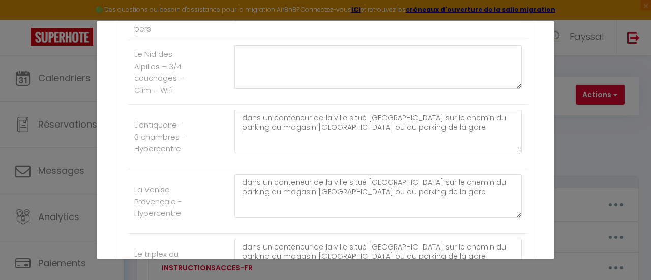
type textarea "dans une poubelle de la ville située juste en bas de l'immeuble"
click at [519, 120] on div "dans un conteneur de la ville situé [GEOGRAPHIC_DATA] sur le chemin du parking …" at bounding box center [378, 137] width 301 height 54
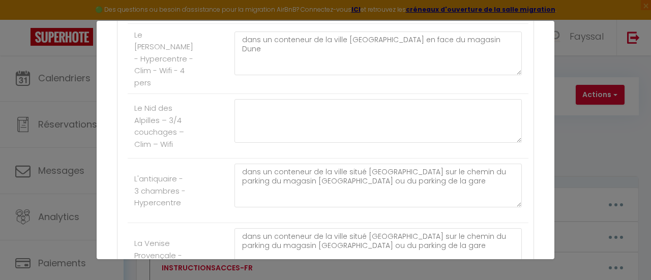
scroll to position [681, 0]
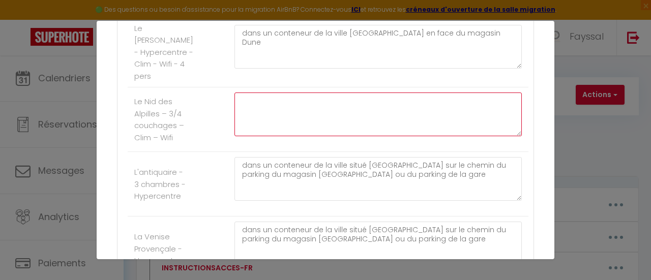
click at [471, 101] on textarea at bounding box center [377, 115] width 287 height 44
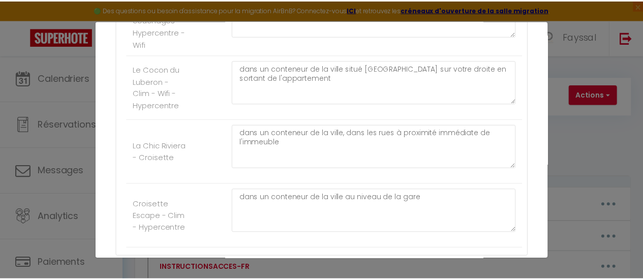
scroll to position [1889, 0]
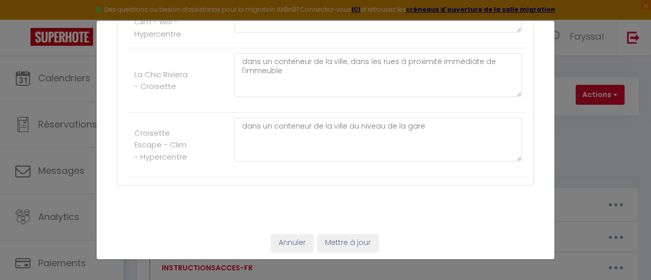
type textarea "dans un conteneur situé à l'intersection entres les bâtiments A et B"
click at [362, 244] on button "Mettre à jour" at bounding box center [347, 242] width 61 height 17
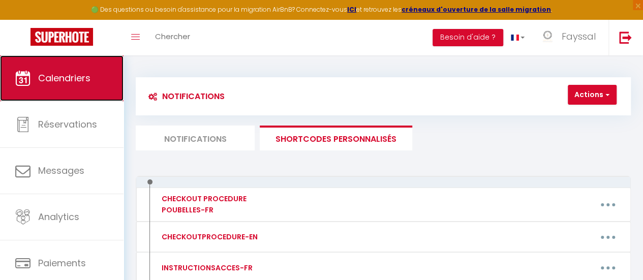
click at [104, 75] on link "Calendriers" at bounding box center [62, 78] width 124 height 46
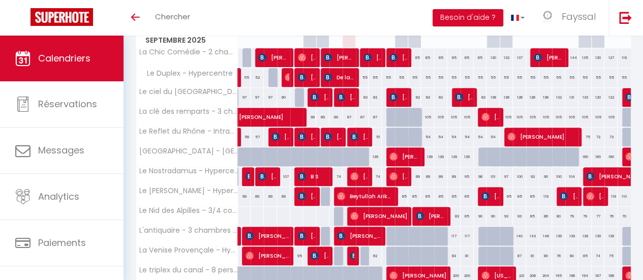
scroll to position [163, 0]
